Goal: Task Accomplishment & Management: Manage account settings

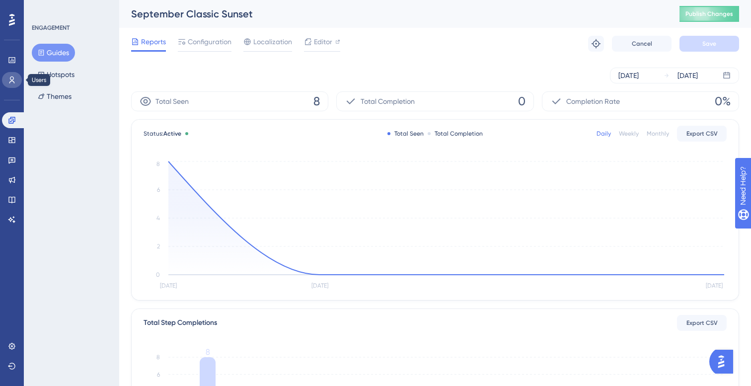
click at [12, 76] on icon at bounding box center [12, 80] width 8 height 8
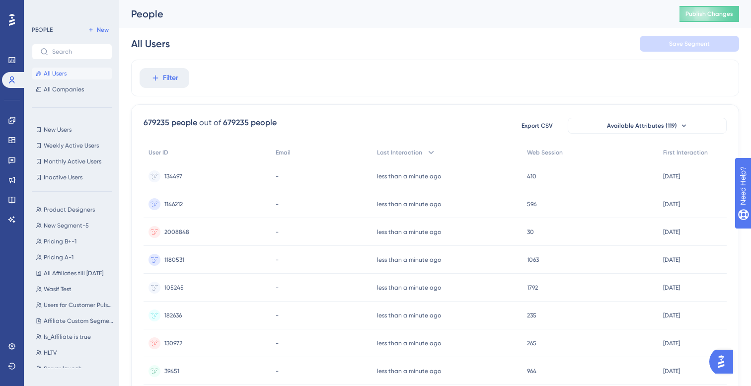
scroll to position [12, 0]
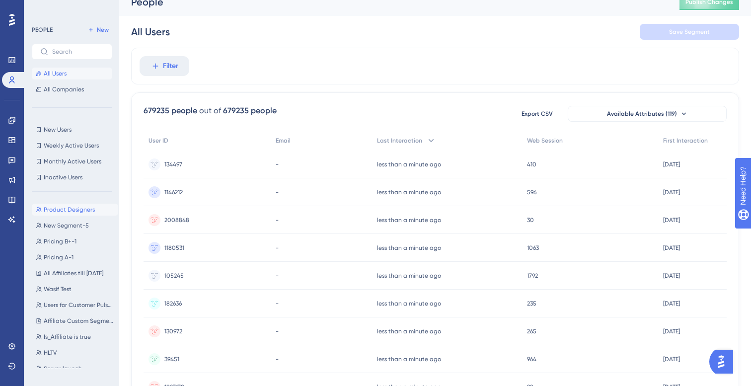
click at [72, 210] on span "Product Designers" at bounding box center [69, 210] width 51 height 8
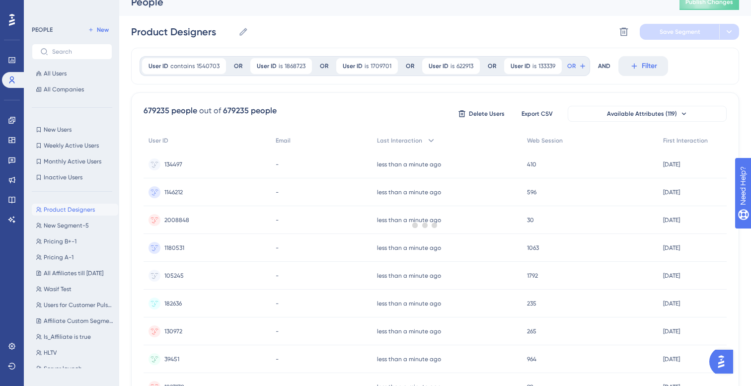
scroll to position [0, 0]
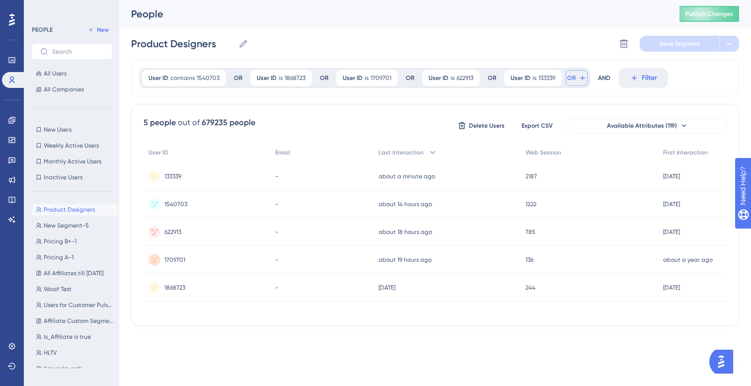
click at [579, 80] on icon at bounding box center [583, 78] width 8 height 8
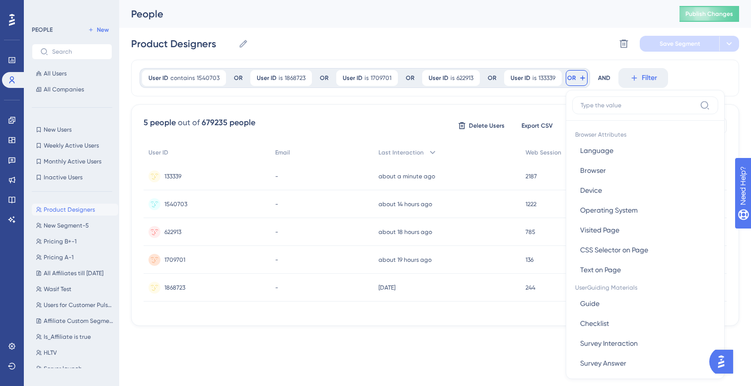
scroll to position [30, 0]
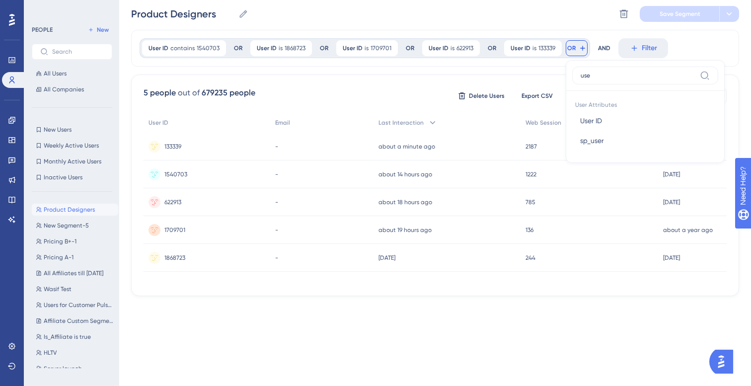
type input "user"
click at [598, 120] on span "User ID" at bounding box center [591, 121] width 22 height 12
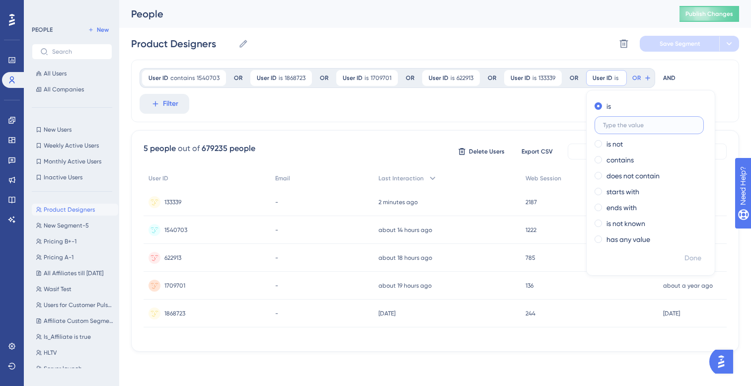
scroll to position [0, 0]
type input "131999"
click at [695, 255] on span "Done" at bounding box center [693, 258] width 17 height 12
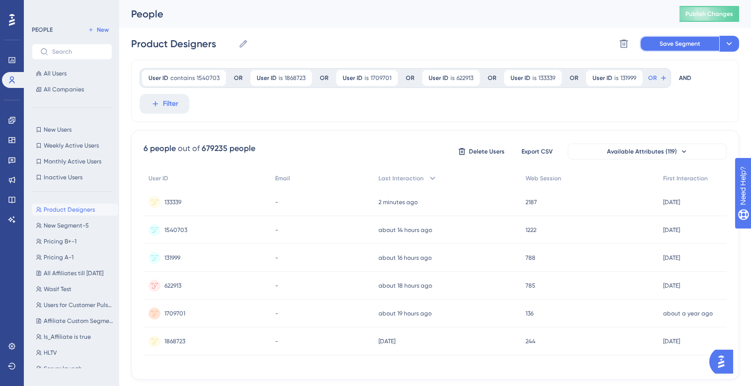
click at [684, 44] on span "Save Segment" at bounding box center [680, 44] width 41 height 8
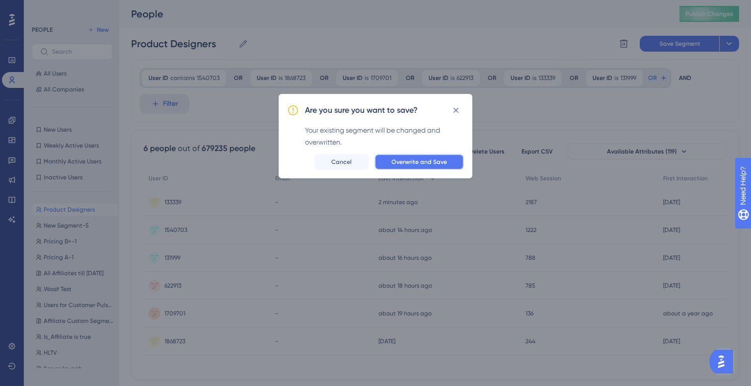
click at [421, 162] on span "Overwrite and Save" at bounding box center [419, 162] width 56 height 8
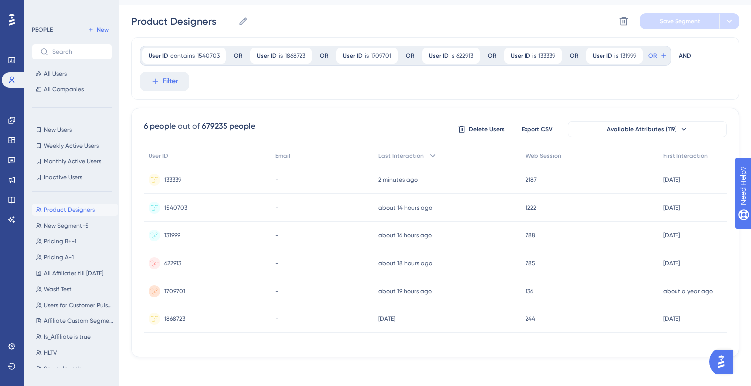
scroll to position [0, 0]
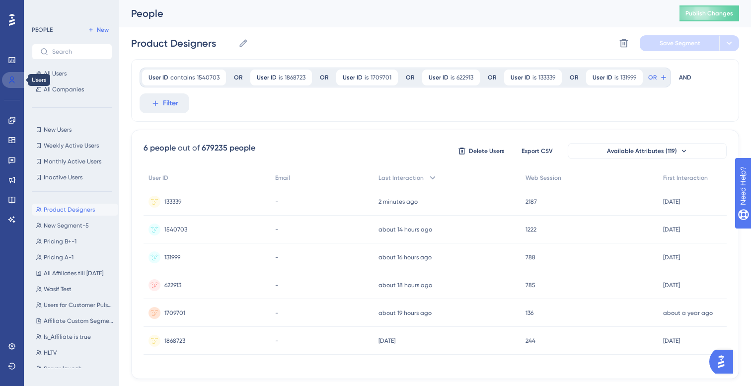
click at [13, 80] on icon at bounding box center [12, 80] width 8 height 8
click at [73, 209] on span "Product Designers" at bounding box center [69, 210] width 51 height 8
click at [10, 119] on icon at bounding box center [11, 120] width 6 height 6
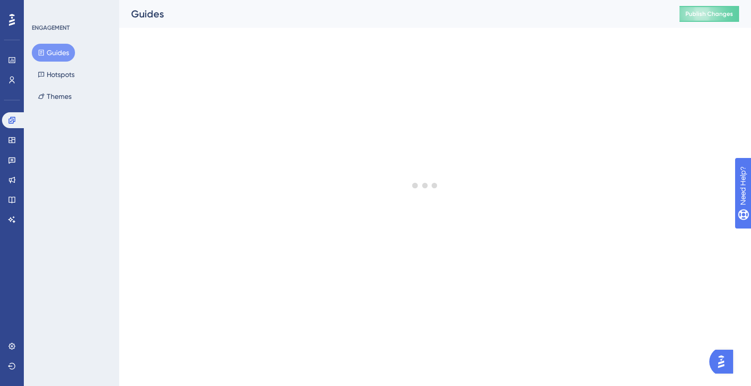
click at [57, 55] on button "Guides" at bounding box center [53, 53] width 43 height 18
